Goal: Communication & Community: Connect with others

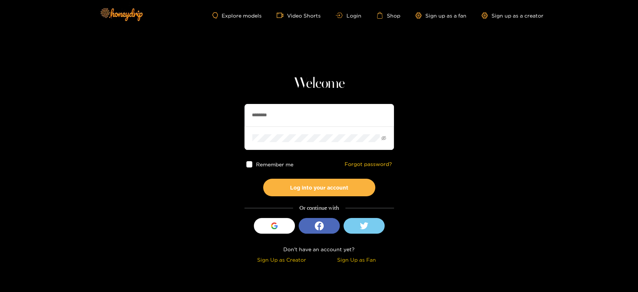
drag, startPoint x: 295, startPoint y: 114, endPoint x: 208, endPoint y: 105, distance: 87.6
click at [208, 105] on section "Welcome ******** Remember me Forgot password? Log into your account Or continue…" at bounding box center [319, 133] width 638 height 266
paste input "*****"
type input "**********"
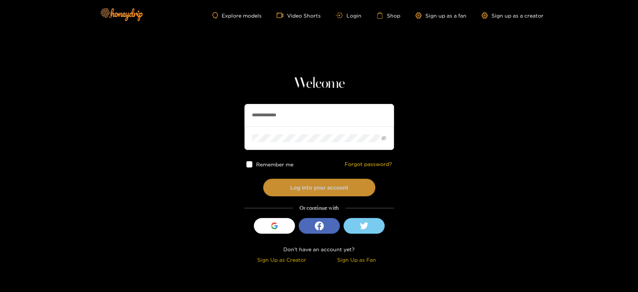
click at [291, 191] on button "Log into your account" at bounding box center [319, 188] width 112 height 18
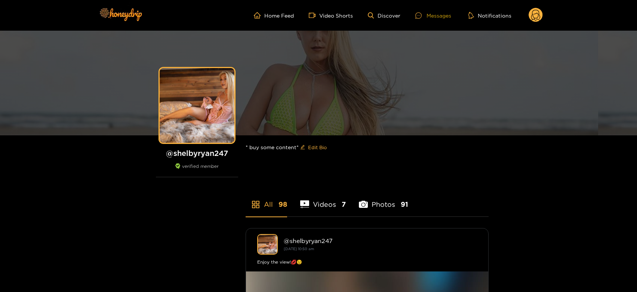
click at [436, 17] on div "Messages" at bounding box center [433, 15] width 36 height 9
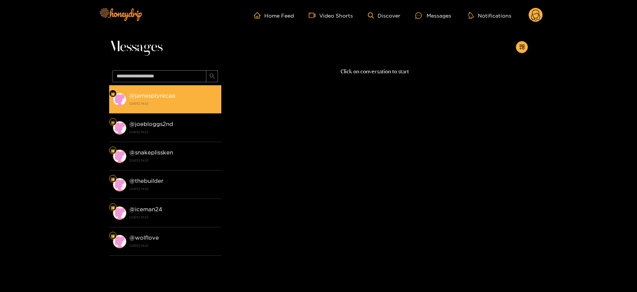
click at [165, 95] on strong "@ jamesplyrecaa" at bounding box center [152, 95] width 46 height 6
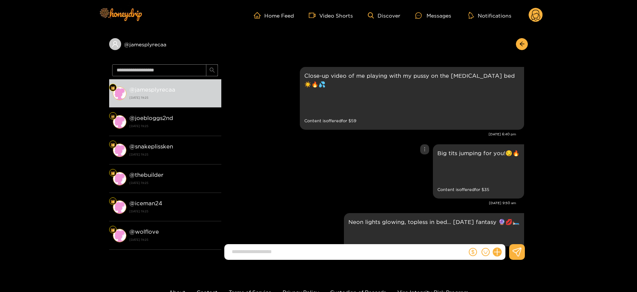
scroll to position [1600, 0]
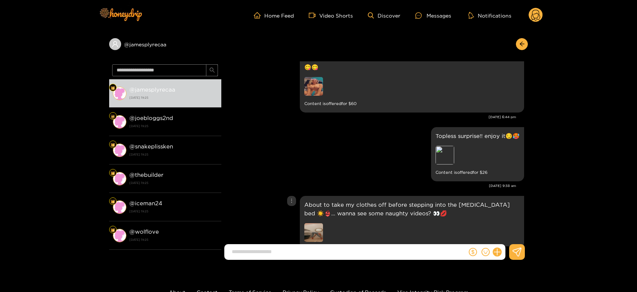
click at [318, 223] on img at bounding box center [313, 232] width 19 height 19
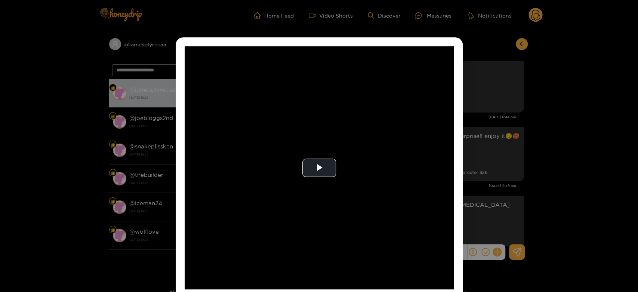
click at [318, 206] on video "Video Player" at bounding box center [319, 167] width 269 height 243
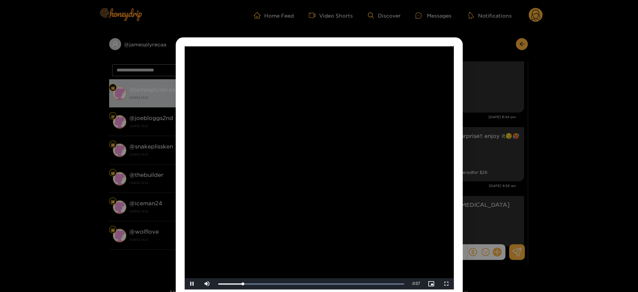
click at [318, 206] on video "Video Player" at bounding box center [319, 167] width 269 height 243
click at [514, 173] on div "**********" at bounding box center [319, 146] width 638 height 292
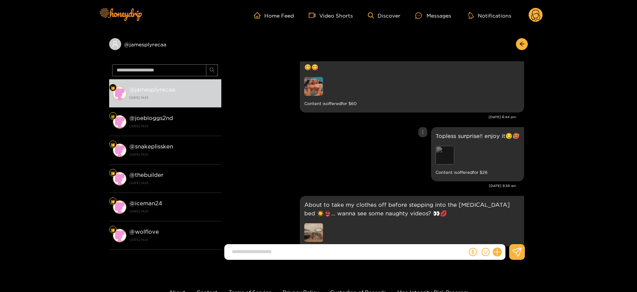
click at [449, 146] on div "Preview" at bounding box center [445, 155] width 19 height 19
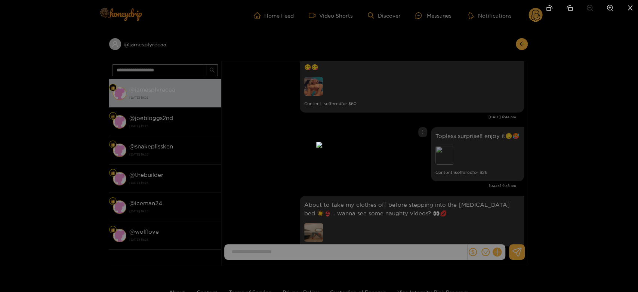
click at [484, 156] on div at bounding box center [319, 146] width 638 height 292
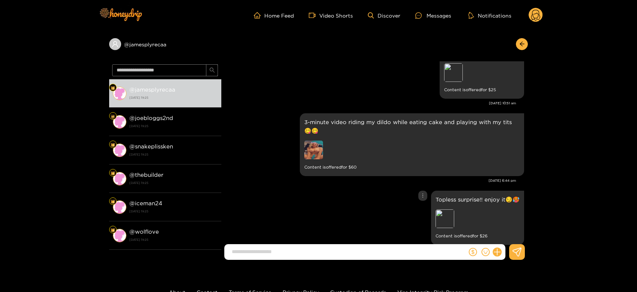
scroll to position [1517, 0]
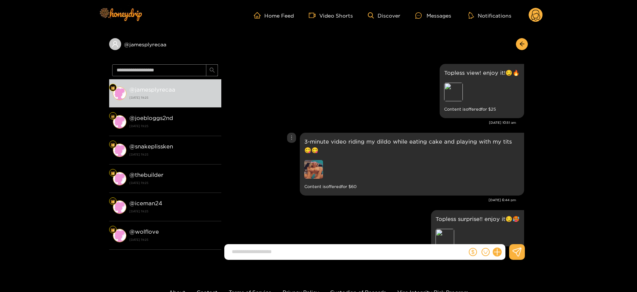
click at [311, 160] on img at bounding box center [313, 169] width 19 height 19
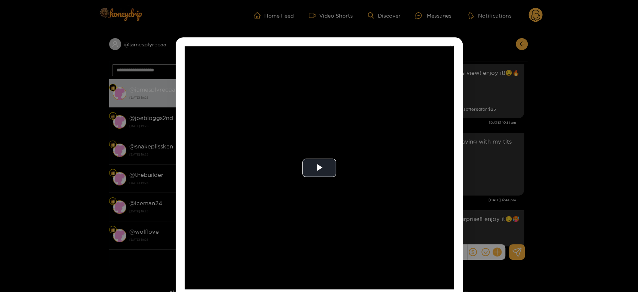
click at [311, 146] on video "Video Player" at bounding box center [319, 167] width 269 height 243
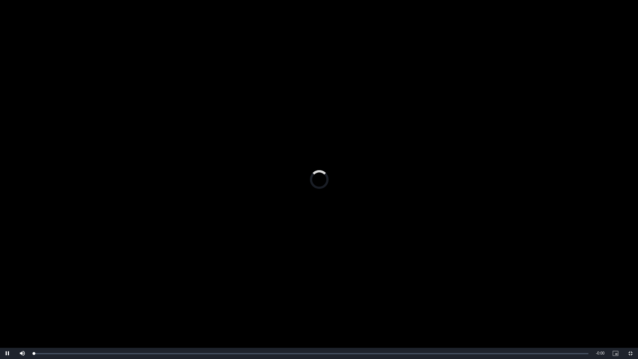
click at [311, 196] on video "Video Player" at bounding box center [319, 179] width 638 height 359
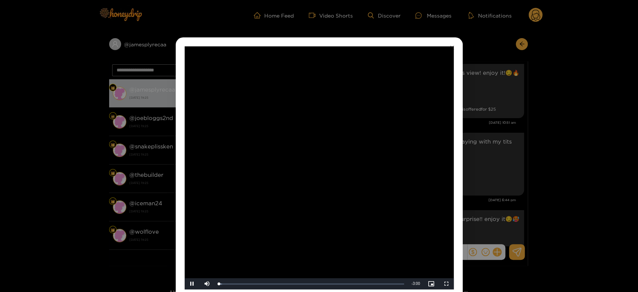
click at [311, 146] on video "Video Player" at bounding box center [319, 167] width 269 height 243
click at [524, 143] on div "**********" at bounding box center [319, 146] width 638 height 292
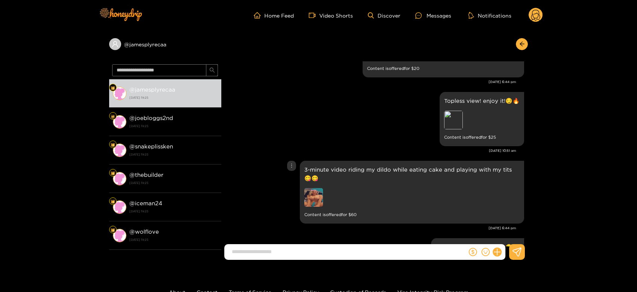
scroll to position [1475, 0]
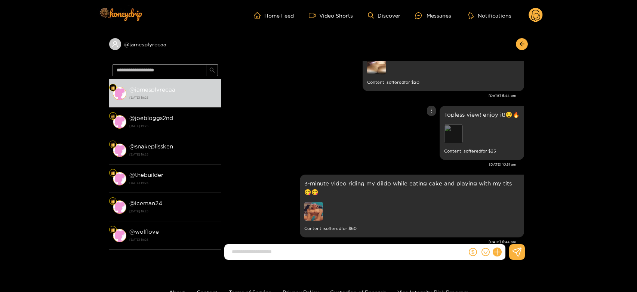
click at [457, 125] on div "Preview" at bounding box center [453, 134] width 19 height 19
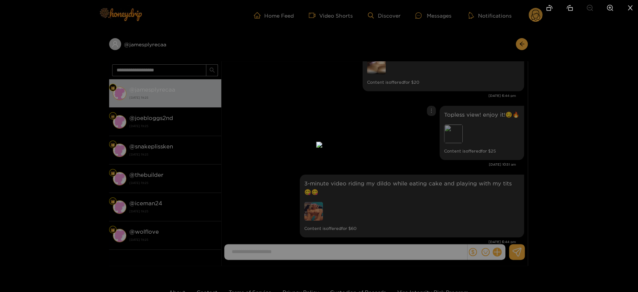
click at [595, 150] on div at bounding box center [319, 146] width 638 height 292
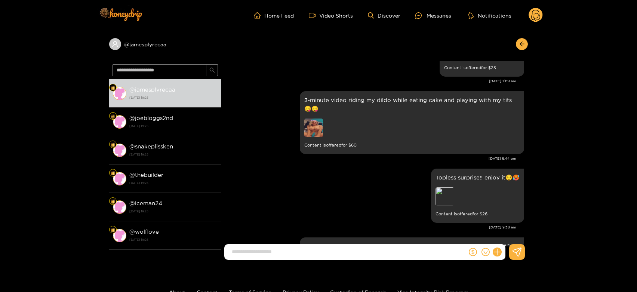
scroll to position [1600, 0]
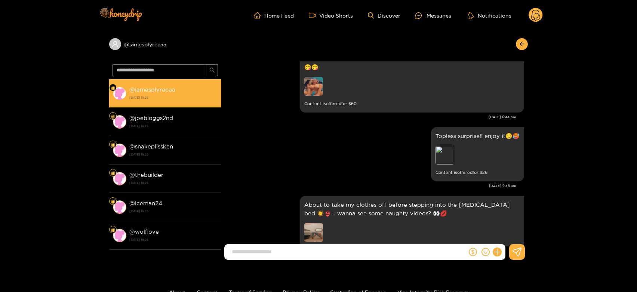
click at [155, 100] on strong "[DATE] 19:25" at bounding box center [173, 97] width 88 height 7
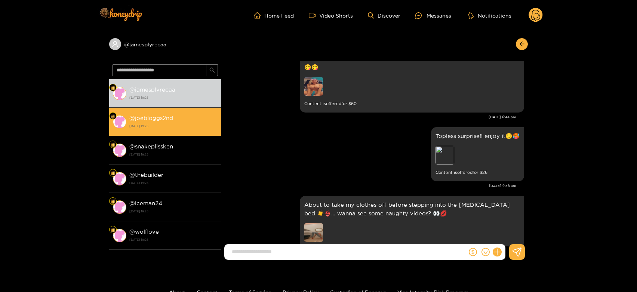
drag, startPoint x: 159, startPoint y: 113, endPoint x: 180, endPoint y: 135, distance: 30.7
click at [163, 113] on li "@ joebloggs2nd [DATE] 19:25" at bounding box center [165, 122] width 112 height 28
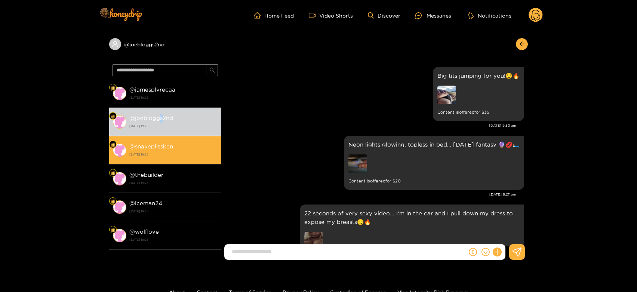
scroll to position [1600, 0]
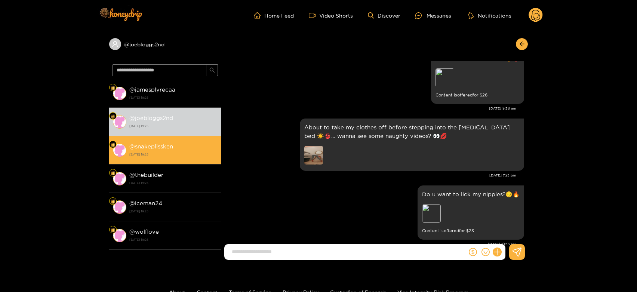
click at [177, 151] on strong "[DATE] 19:25" at bounding box center [173, 154] width 88 height 7
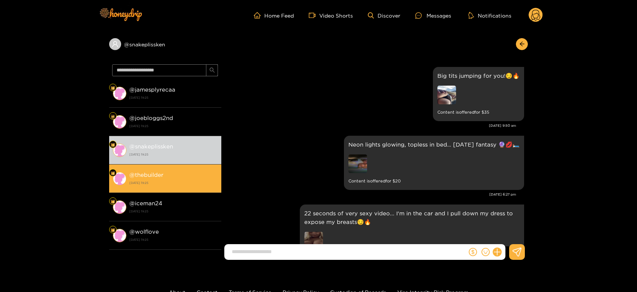
scroll to position [1600, 0]
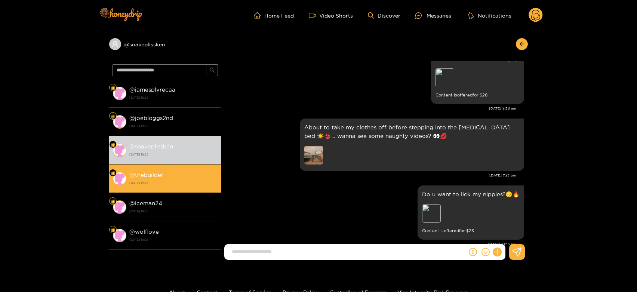
click at [175, 185] on strong "[DATE] 19:25" at bounding box center [173, 183] width 88 height 7
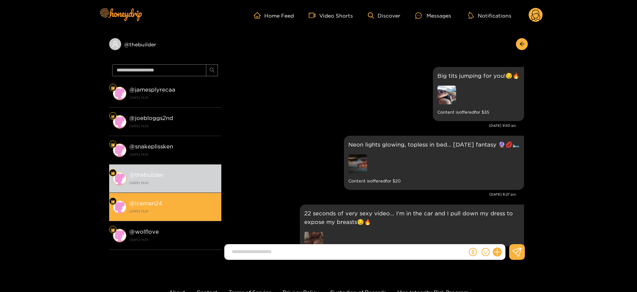
click at [178, 209] on strong "[DATE] 19:25" at bounding box center [173, 211] width 88 height 7
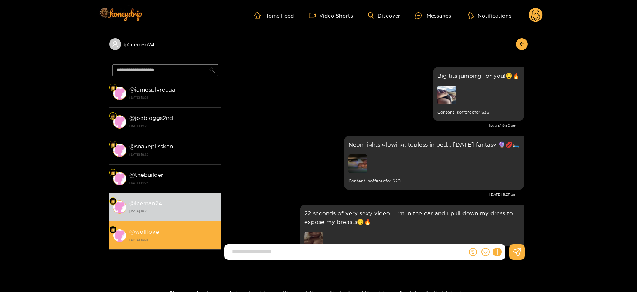
scroll to position [1600, 0]
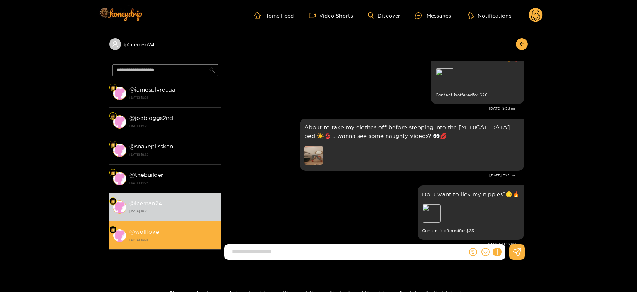
click at [179, 234] on div "@ wolflove [DATE] 19:25" at bounding box center [173, 235] width 88 height 17
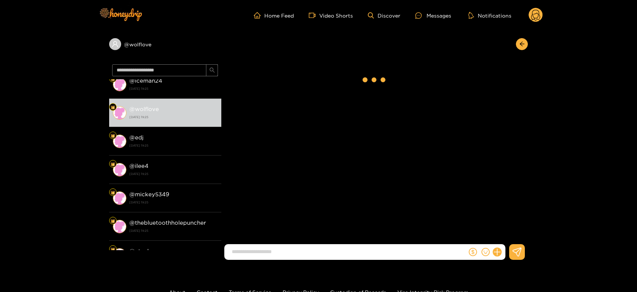
scroll to position [166, 0]
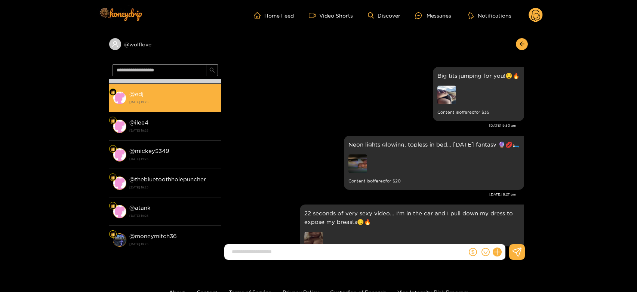
click at [173, 102] on strong "[DATE] 19:25" at bounding box center [173, 102] width 88 height 7
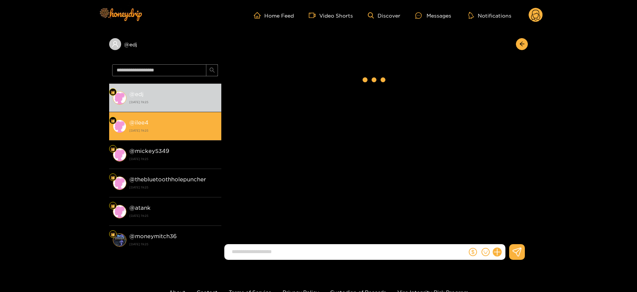
scroll to position [1600, 0]
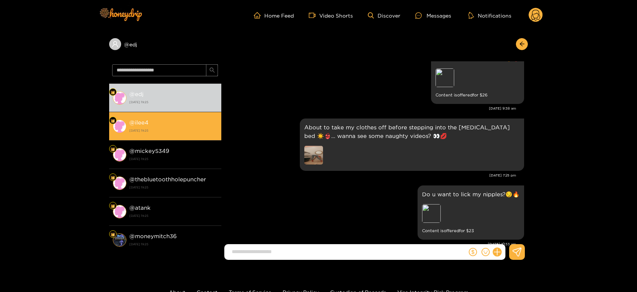
click at [183, 137] on li "@ ilee4 [DATE] 19:25" at bounding box center [165, 126] width 112 height 28
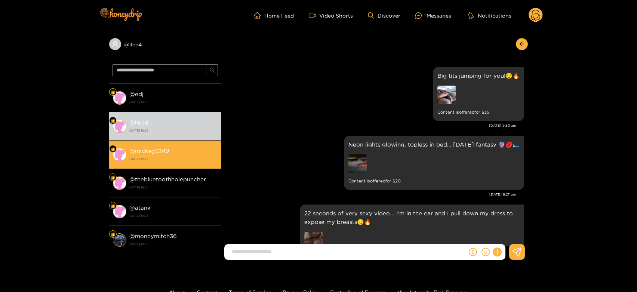
scroll to position [1600, 0]
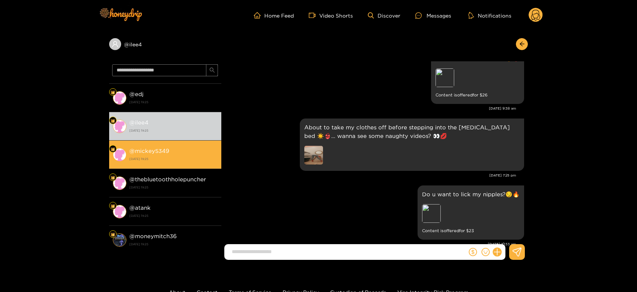
click at [180, 153] on div "@ mickey5349 [DATE] 19:25" at bounding box center [173, 154] width 88 height 17
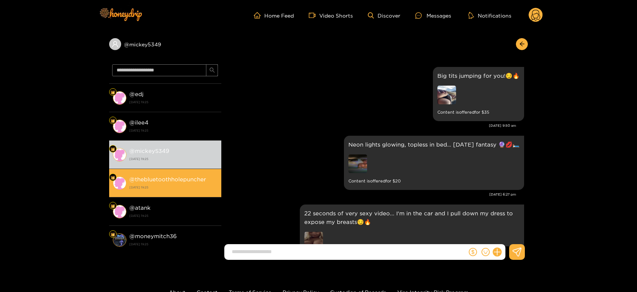
click at [184, 180] on strong "@ thebluetoothholepuncher" at bounding box center [167, 179] width 77 height 6
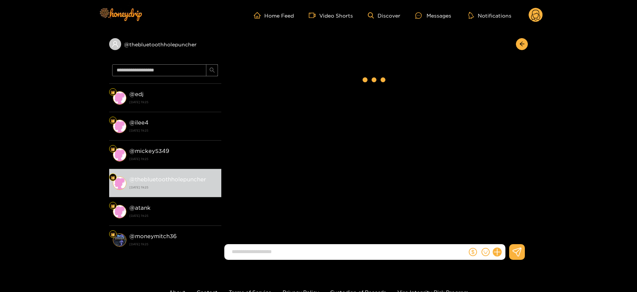
scroll to position [1600, 0]
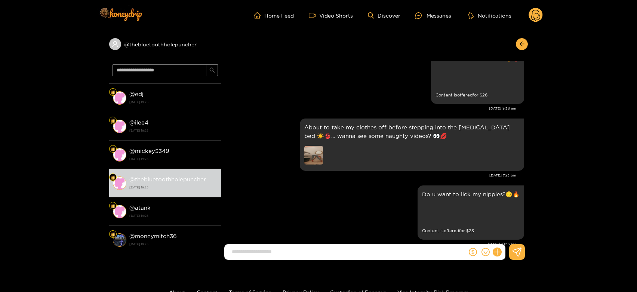
click at [534, 14] on circle at bounding box center [536, 15] width 14 height 14
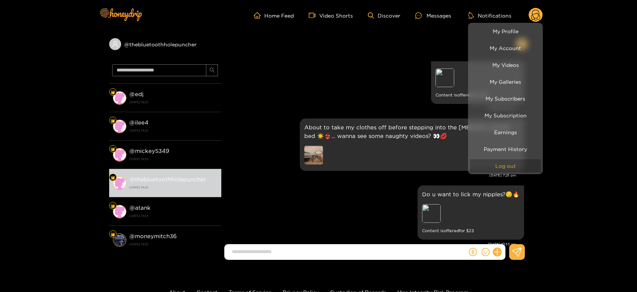
click at [510, 161] on button "Log out" at bounding box center [505, 165] width 71 height 13
